Goal: Transaction & Acquisition: Download file/media

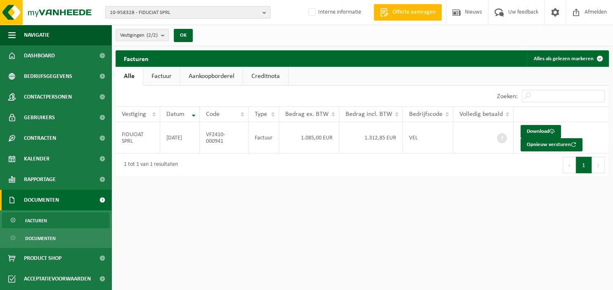
click at [263, 11] on button "10-958328 - FIDUCIAT SPRL" at bounding box center [187, 12] width 165 height 12
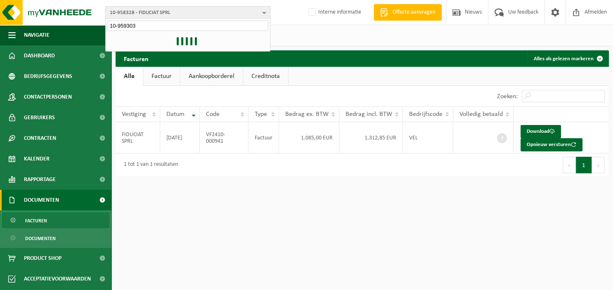
type input "10-959303"
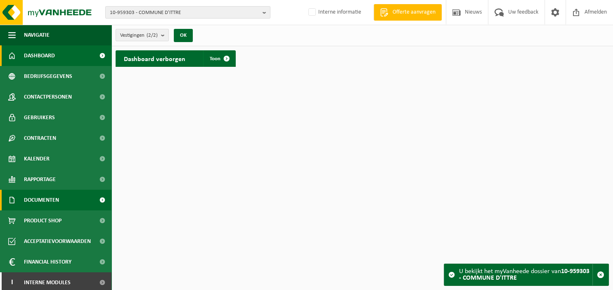
click at [55, 204] on span "Documenten" at bounding box center [41, 200] width 35 height 21
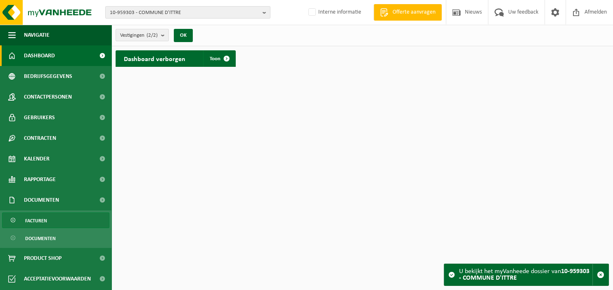
click at [43, 222] on span "Facturen" at bounding box center [36, 221] width 22 height 16
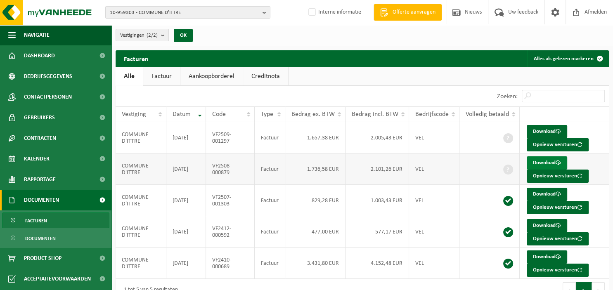
click at [542, 163] on link "Download" at bounding box center [547, 162] width 40 height 13
